Goal: Transaction & Acquisition: Obtain resource

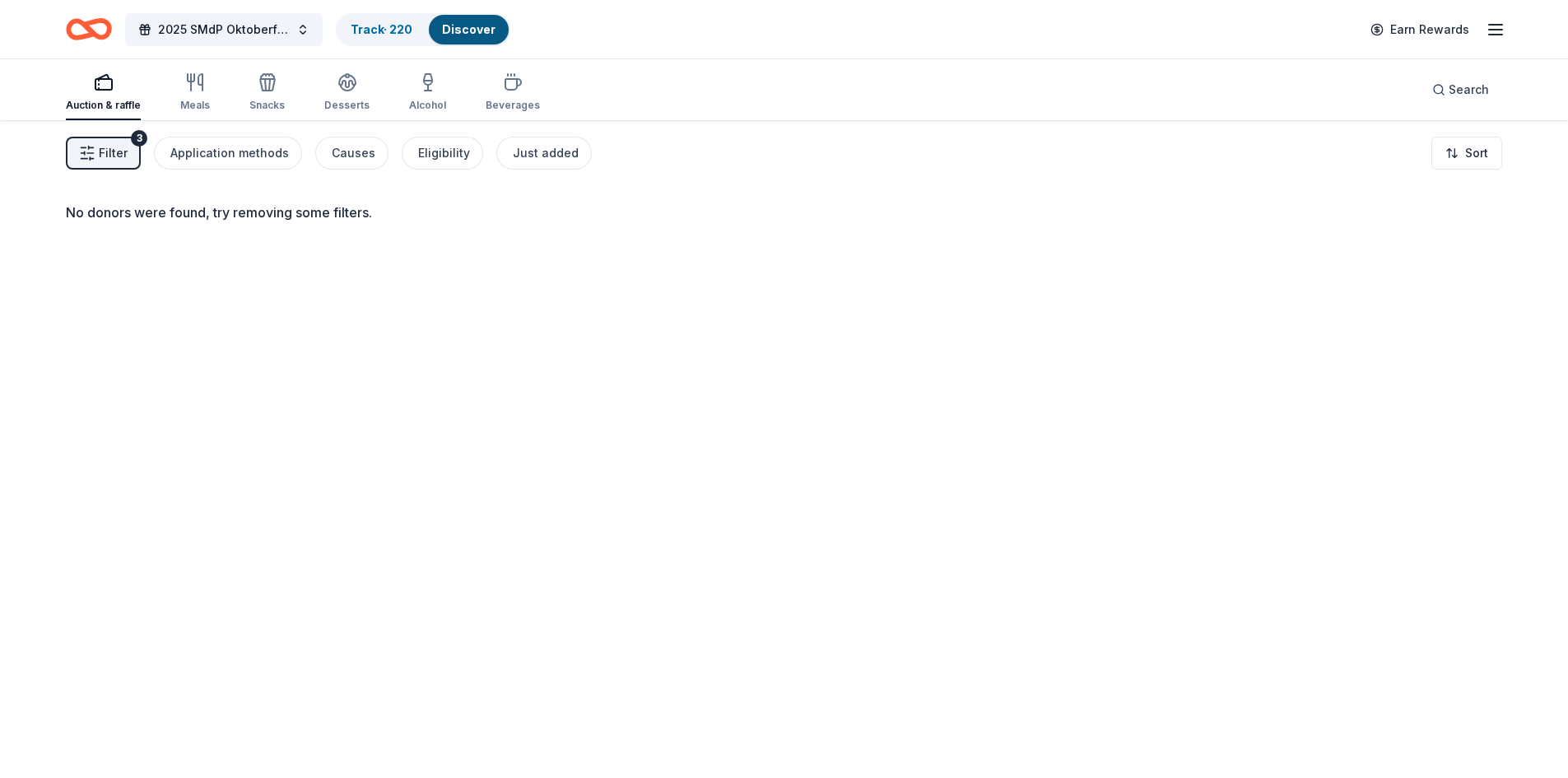
click at [1502, 20] on icon "button" at bounding box center [1496, 29] width 20 height 20
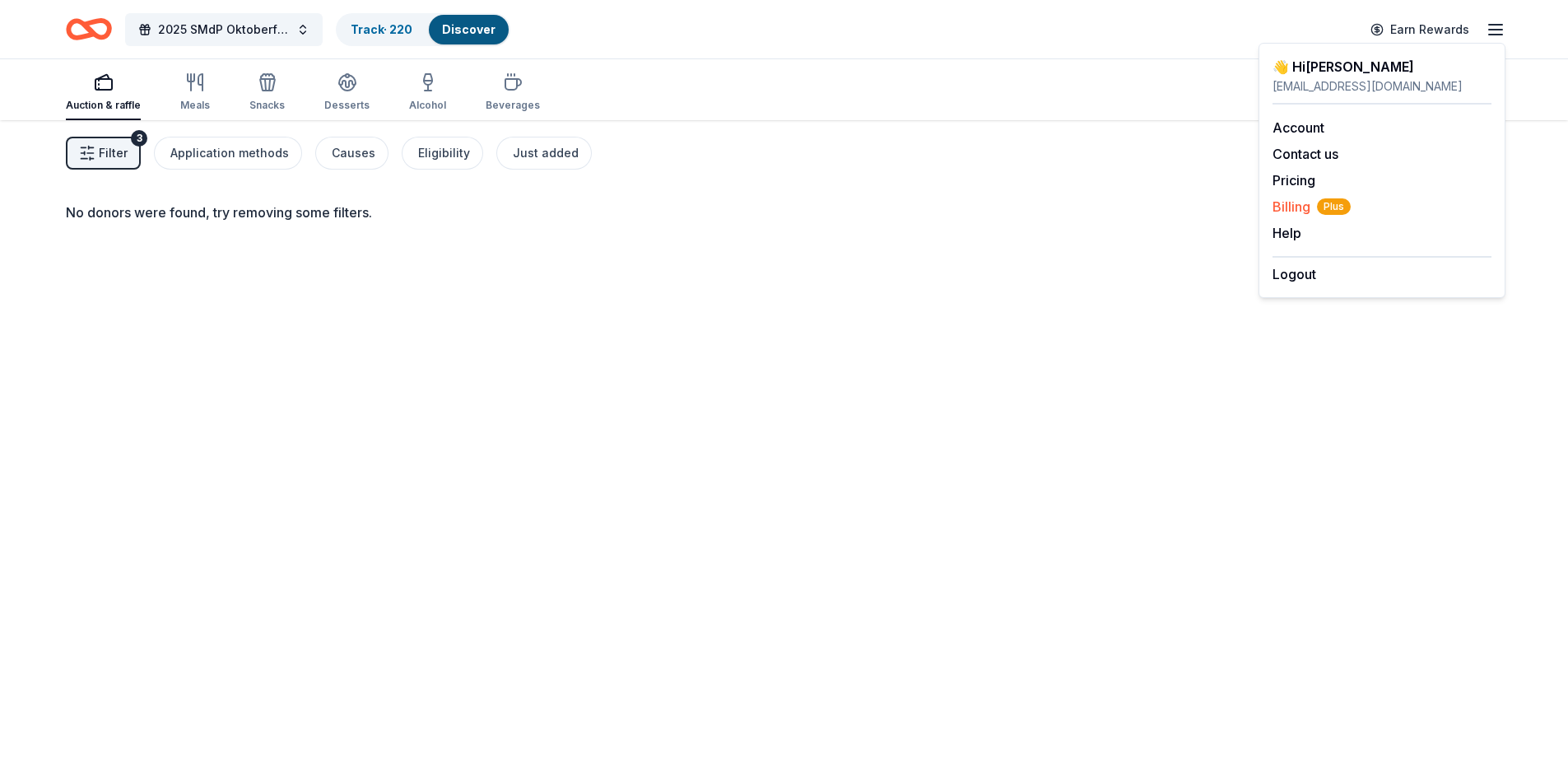
click at [1300, 204] on span "Billing Plus" at bounding box center [1311, 207] width 78 height 20
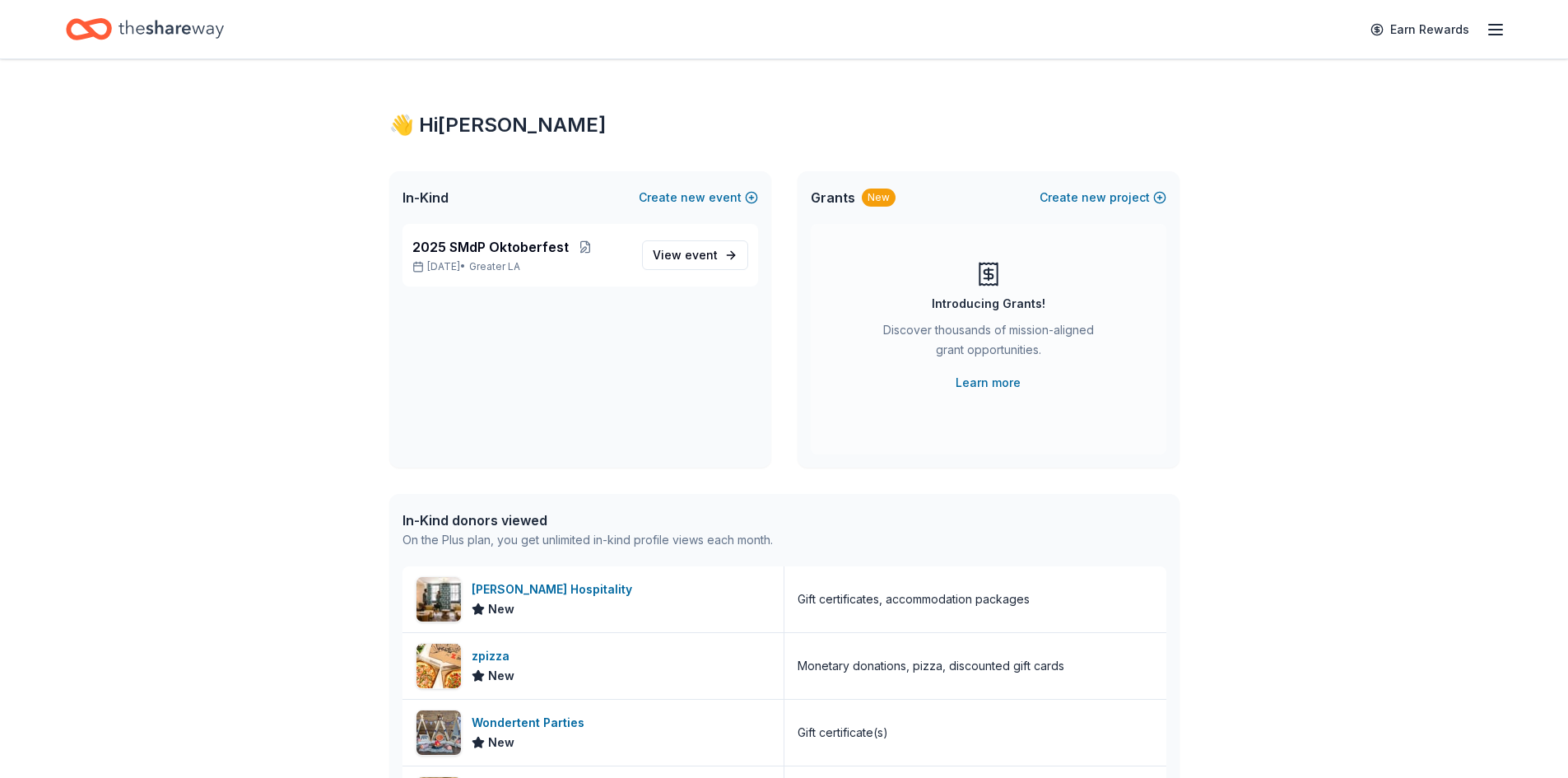
click at [101, 23] on icon "Home" at bounding box center [89, 29] width 46 height 39
click at [692, 244] on link "View event" at bounding box center [695, 255] width 107 height 29
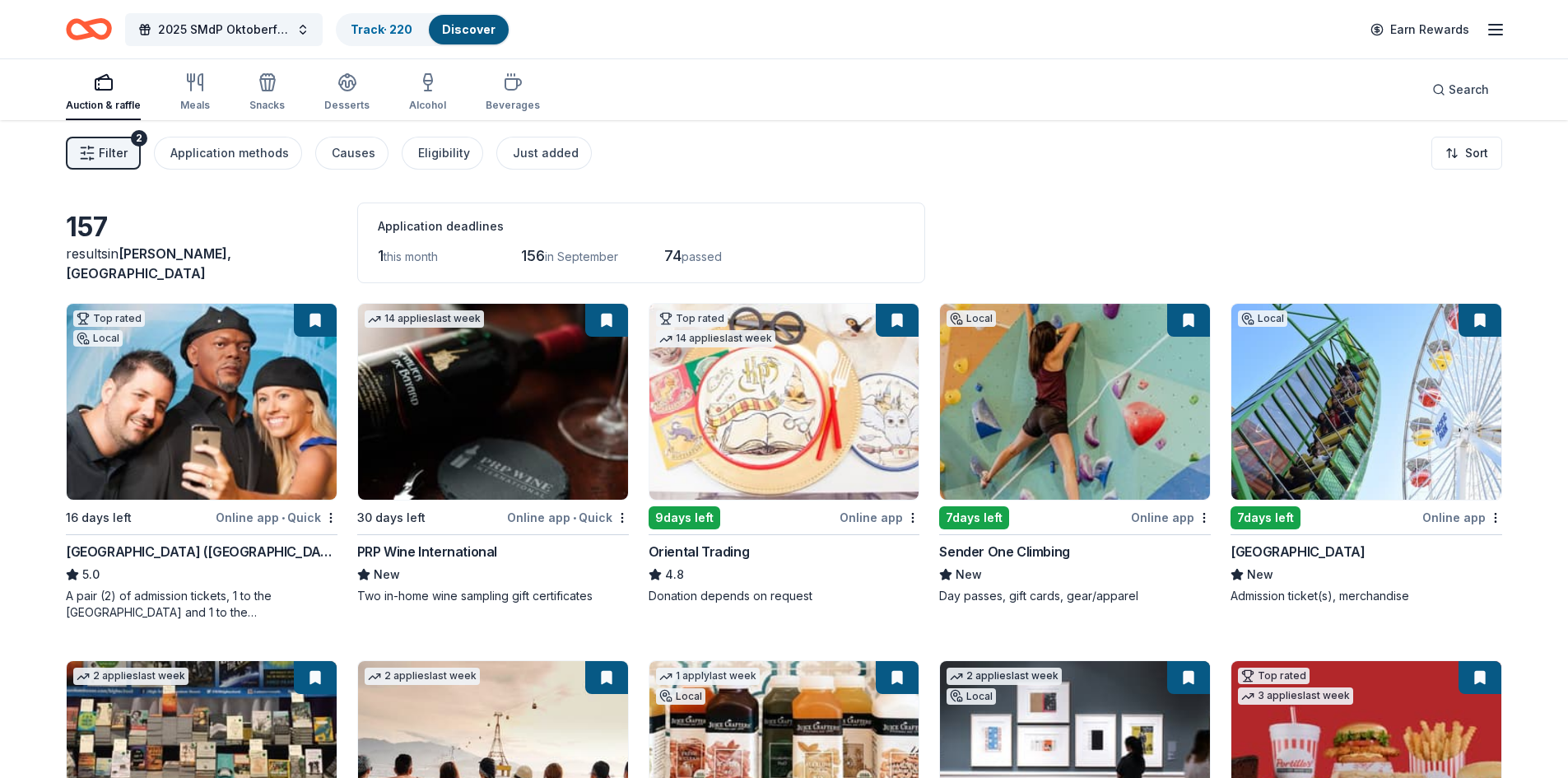
click at [899, 322] on button at bounding box center [898, 320] width 43 height 33
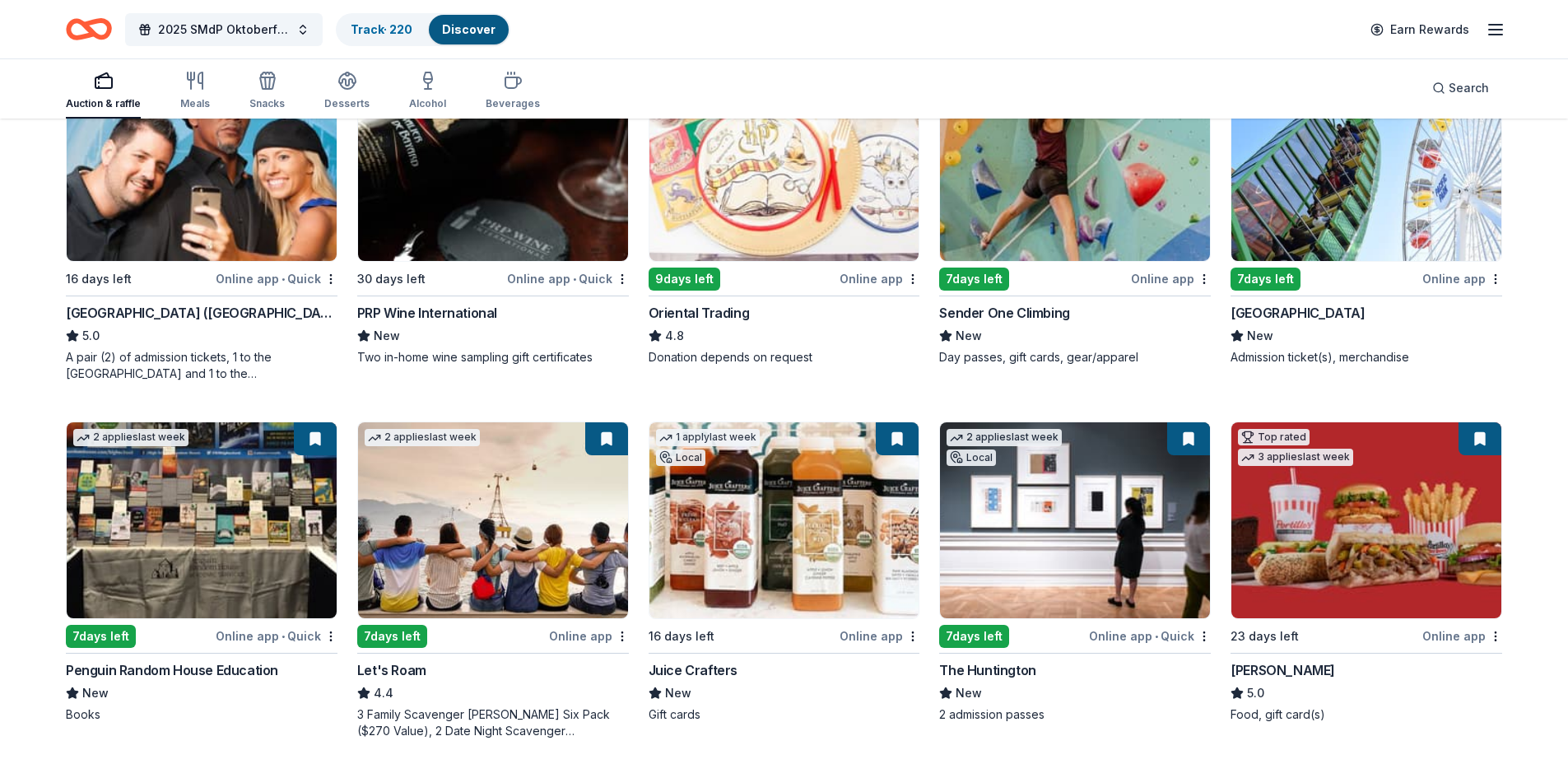
scroll to position [247, 0]
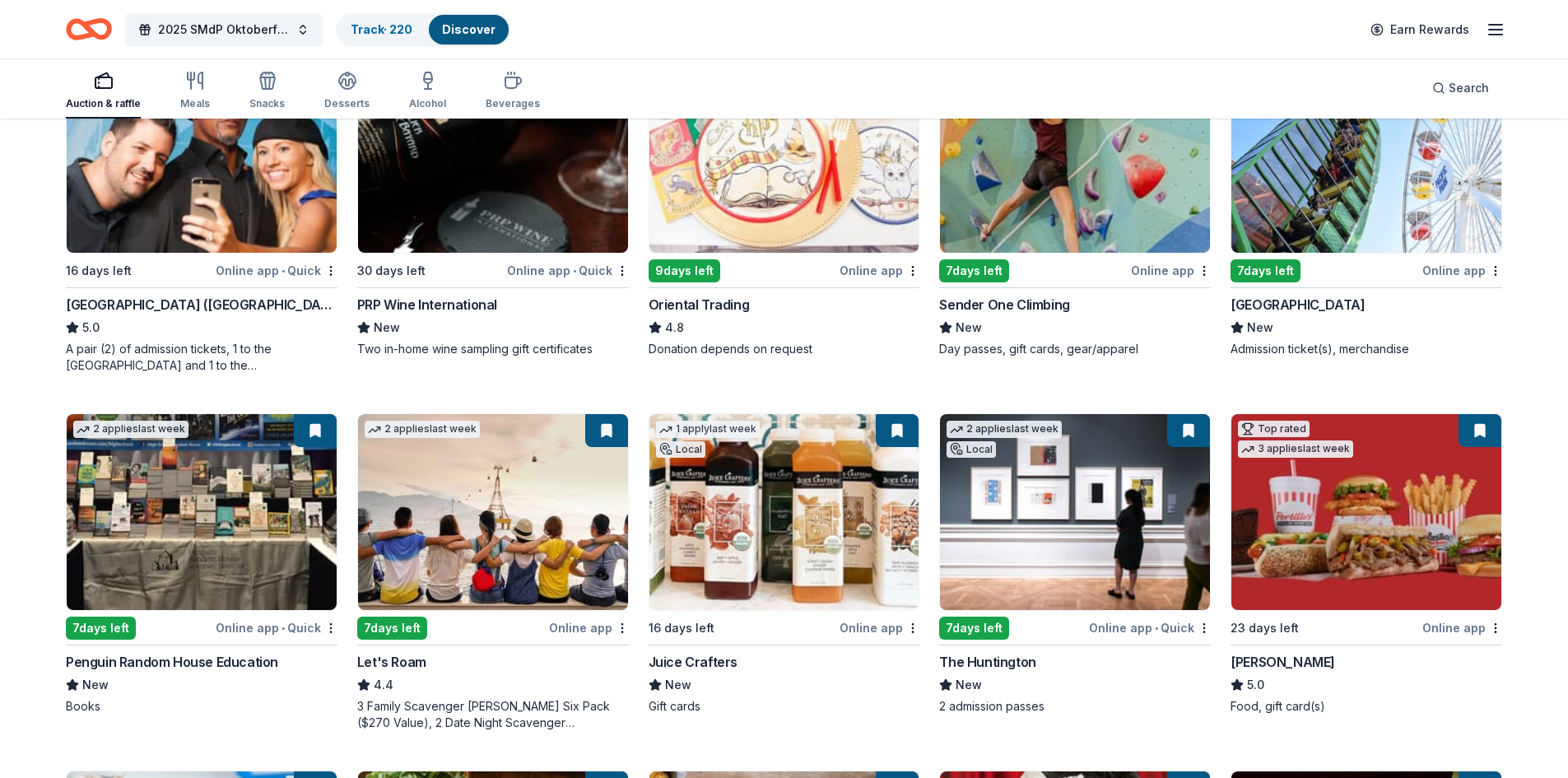
click at [1367, 155] on img at bounding box center [1366, 155] width 270 height 196
click at [376, 28] on link "Track · 220" at bounding box center [382, 29] width 62 height 14
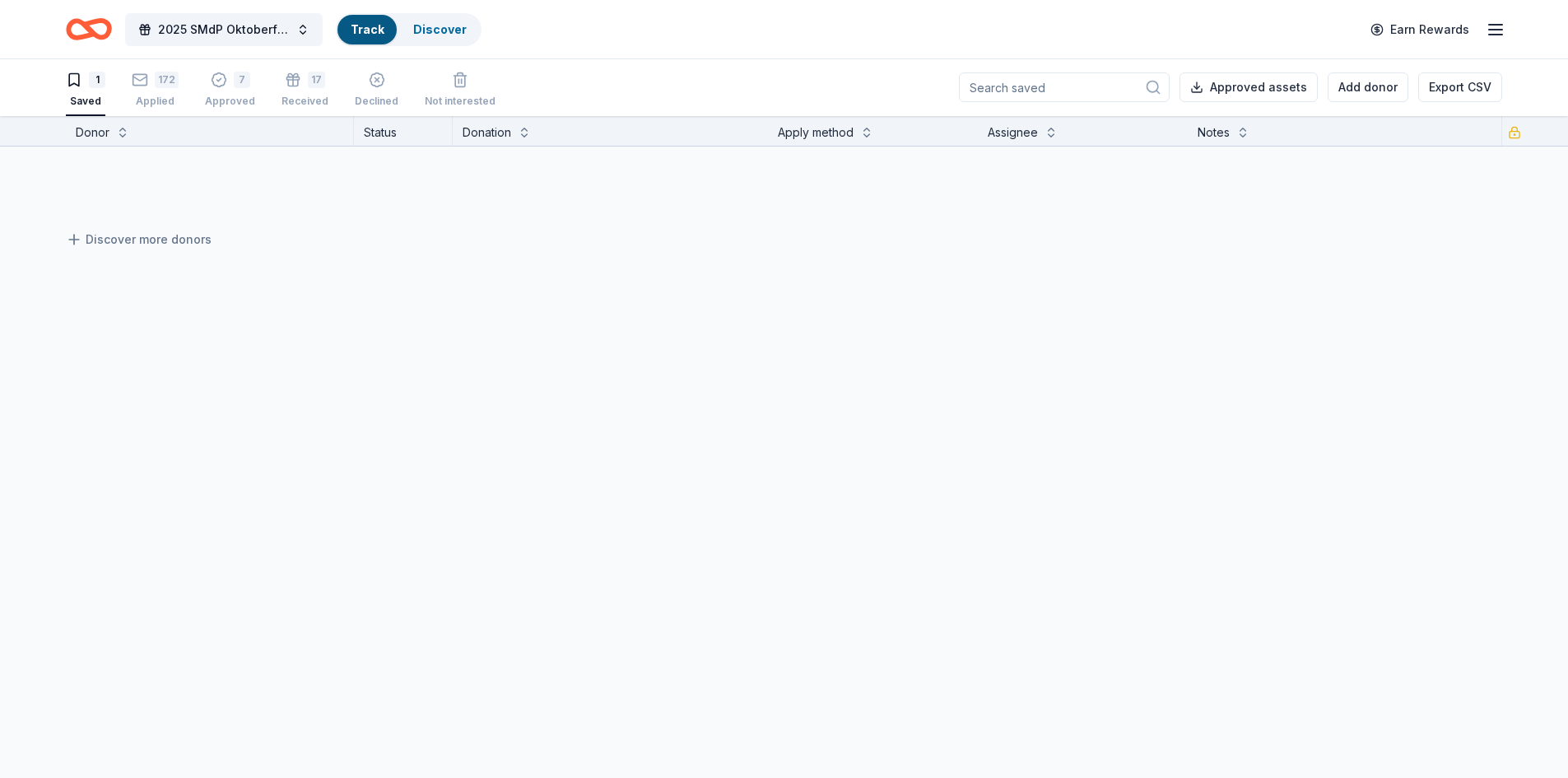
scroll to position [1, 0]
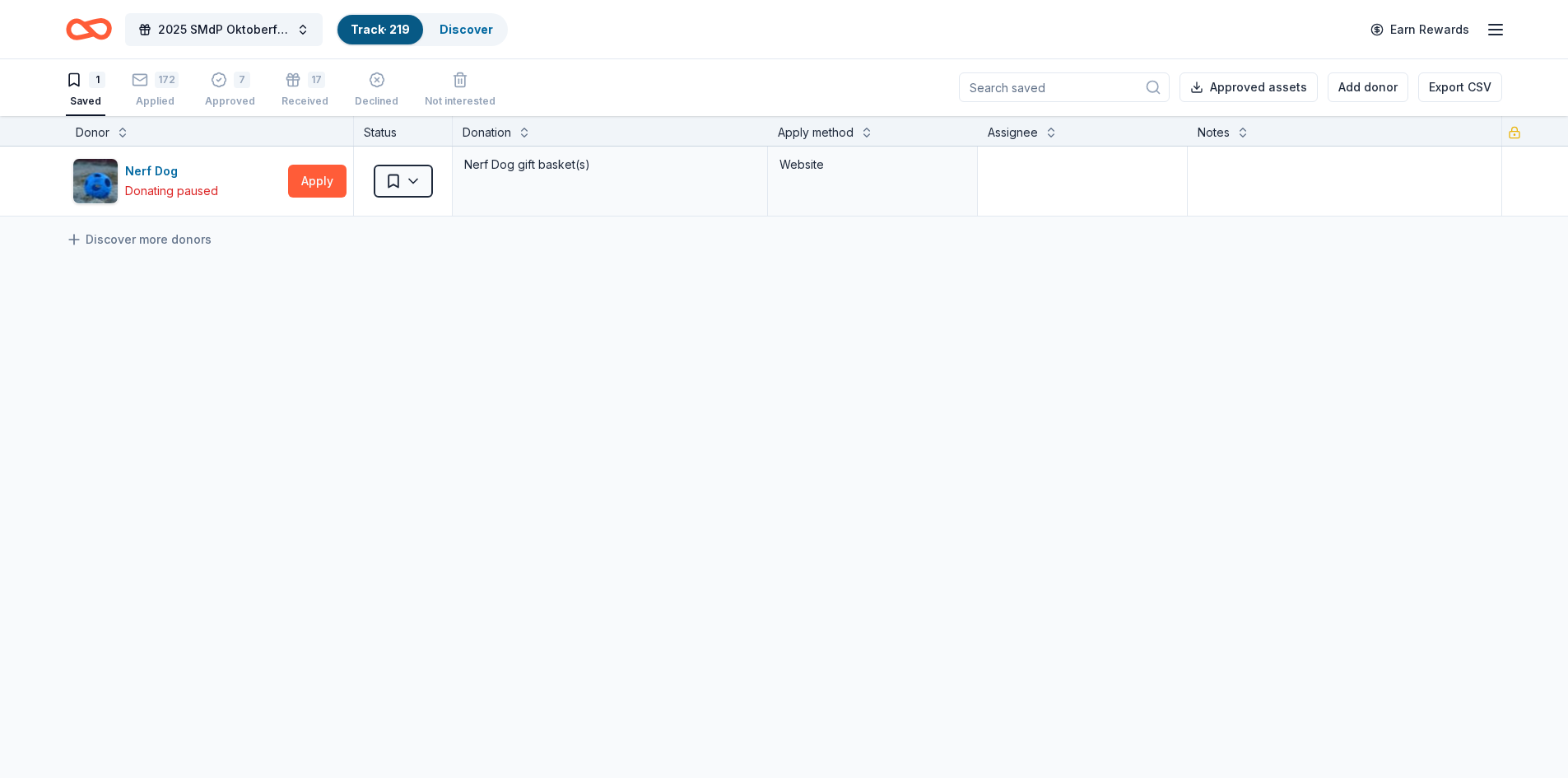
click at [403, 553] on div "Donor Status Donation Apply method Assignee Notes Nerf Dog Donating paused Appl…" at bounding box center [784, 447] width 1568 height 662
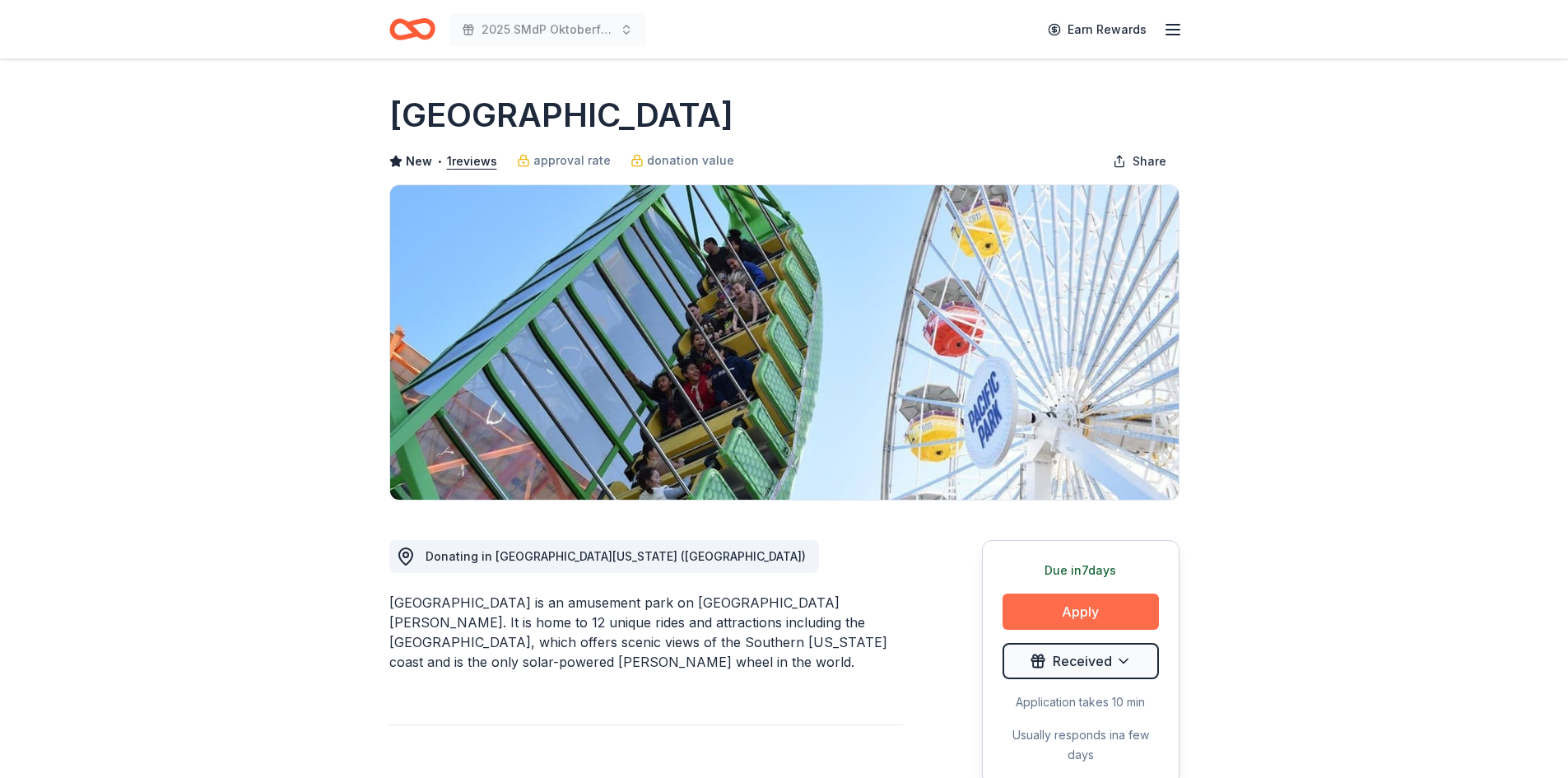
click at [1066, 612] on button "Apply" at bounding box center [1081, 612] width 156 height 36
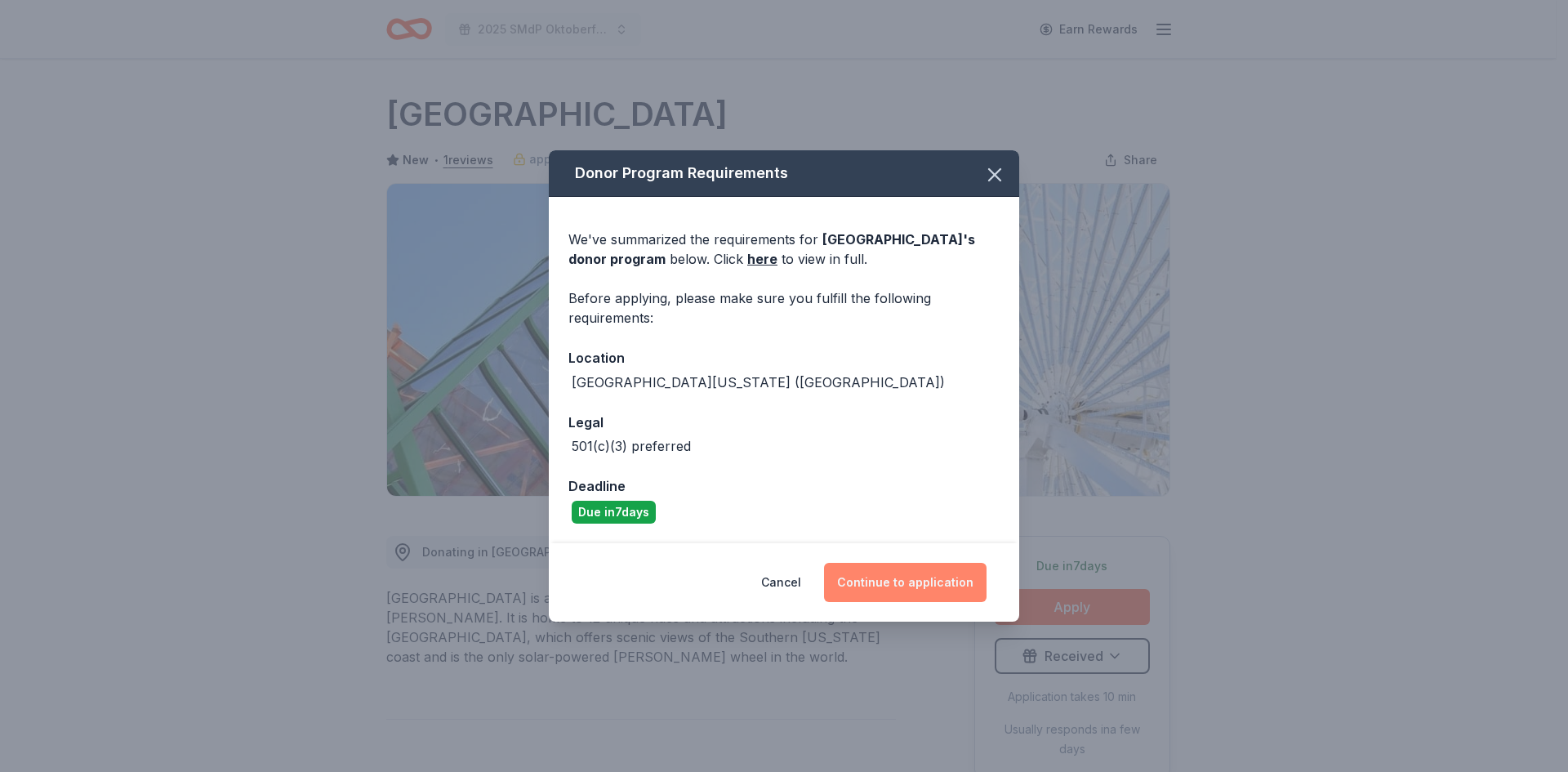
click at [907, 574] on button "Continue to application" at bounding box center [906, 583] width 163 height 40
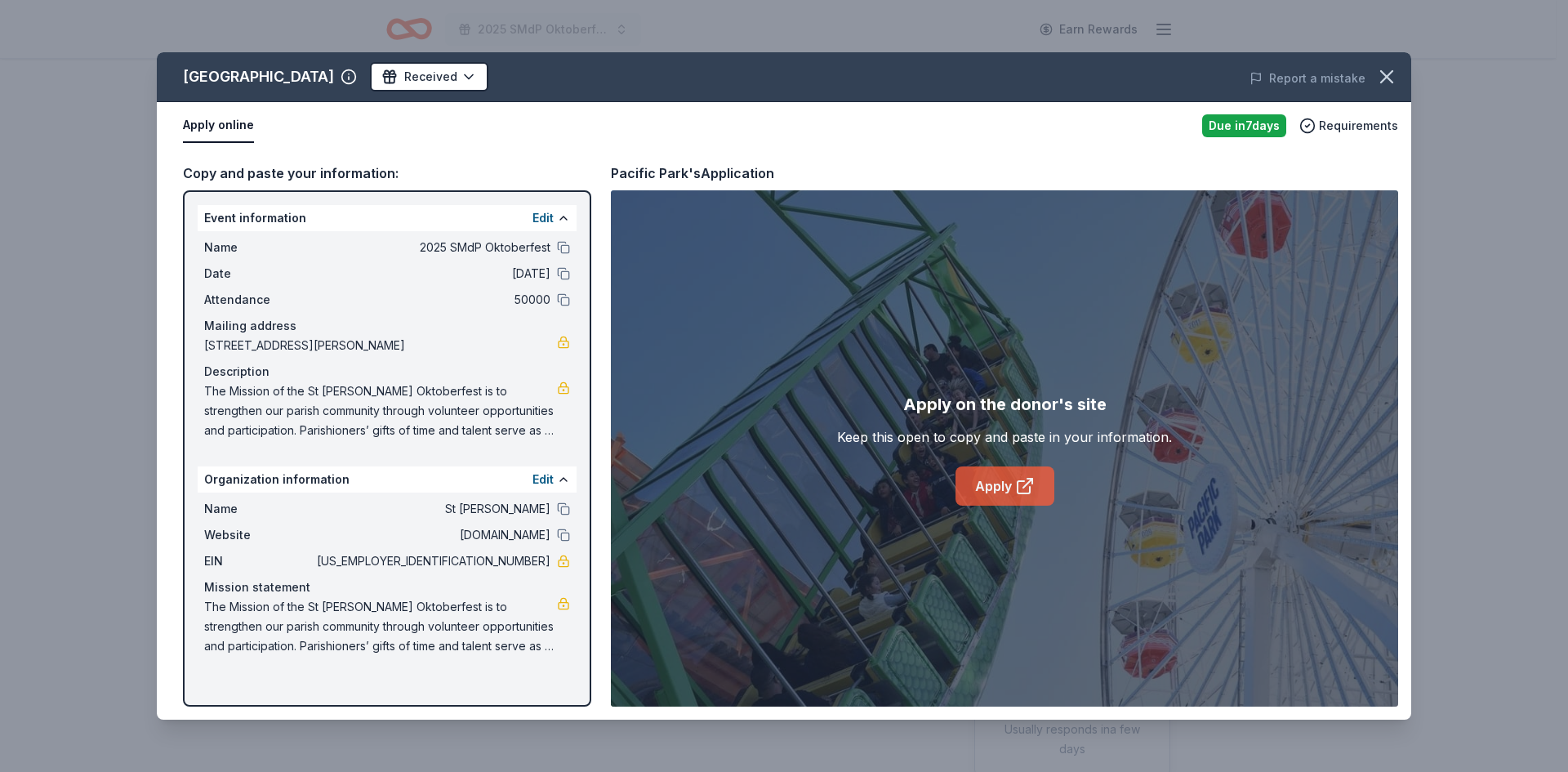
click at [987, 479] on link "Apply" at bounding box center [1005, 486] width 99 height 40
